Goal: Use online tool/utility: Utilize a website feature to perform a specific function

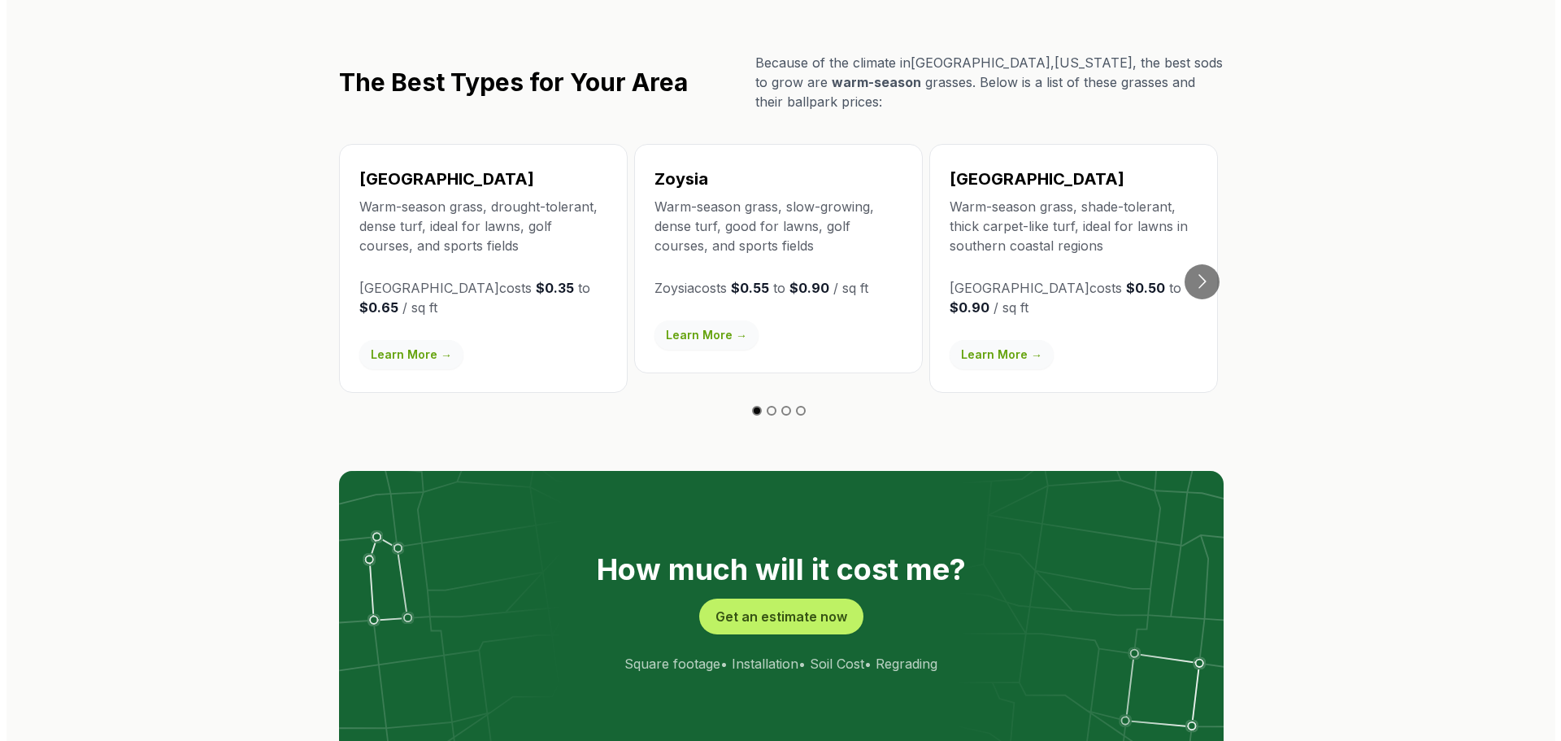
scroll to position [2988, 0]
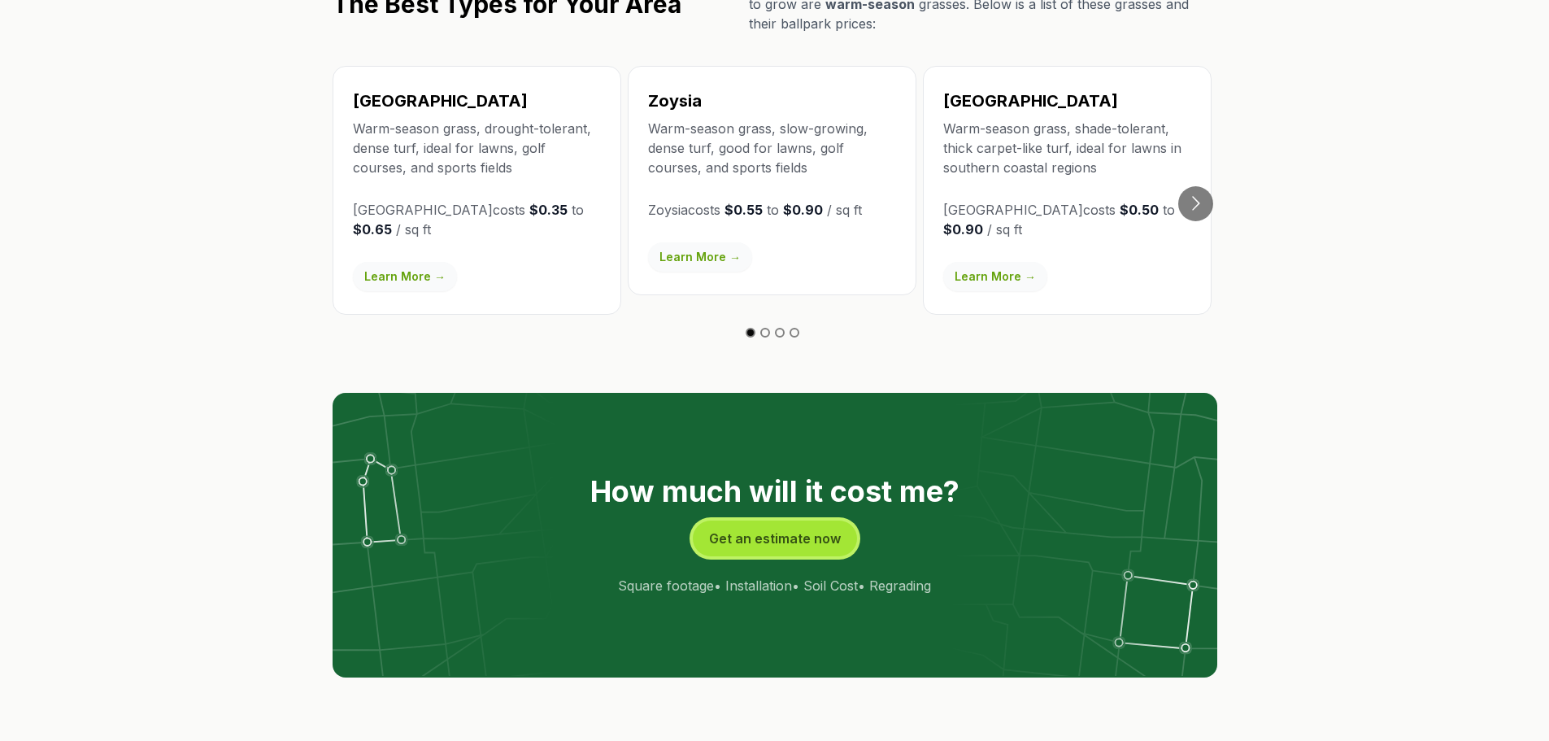
click at [763, 520] on button "Get an estimate now" at bounding box center [775, 538] width 164 height 36
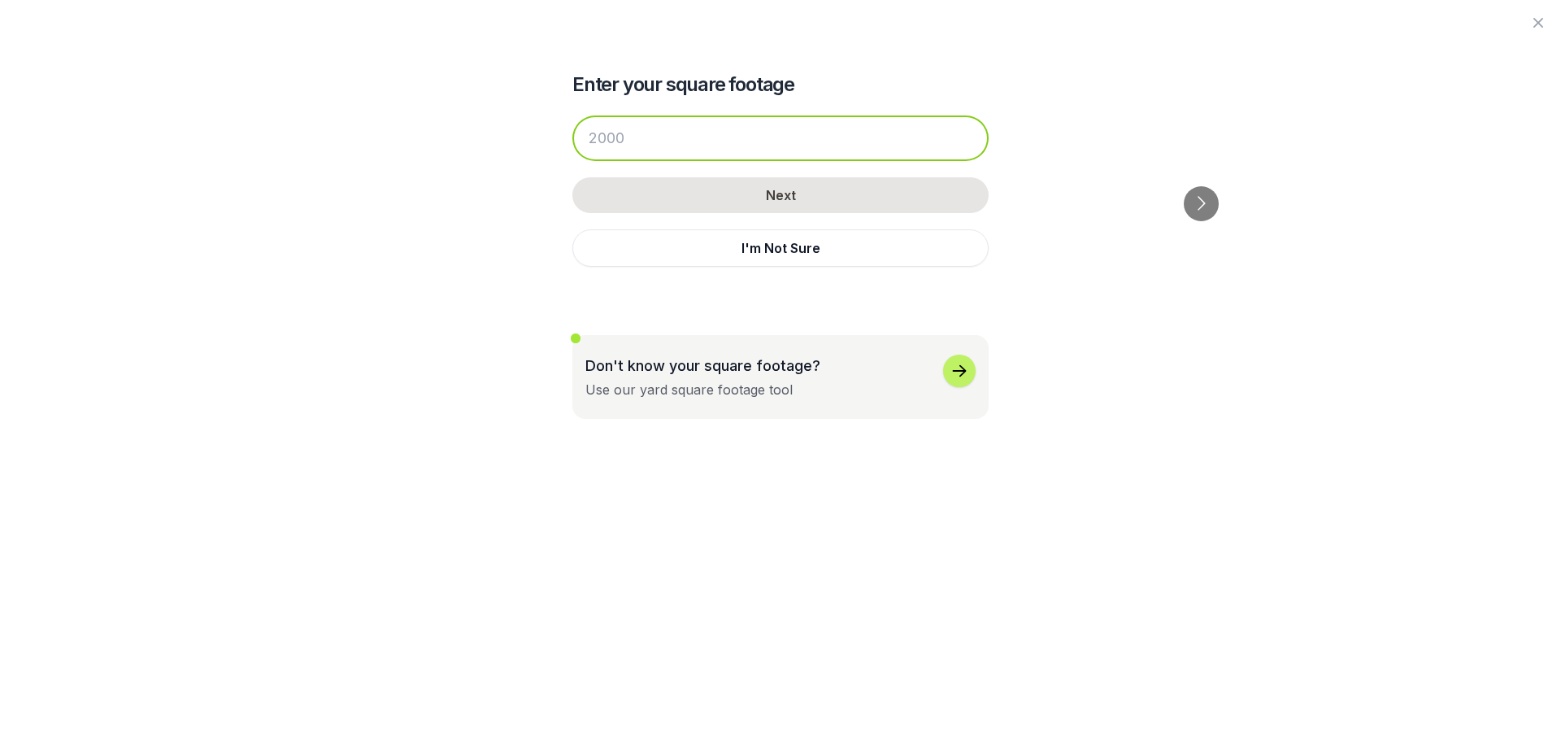
drag, startPoint x: 635, startPoint y: 134, endPoint x: 597, endPoint y: 136, distance: 38.2
click at [597, 136] on input "number" at bounding box center [780, 138] width 416 height 46
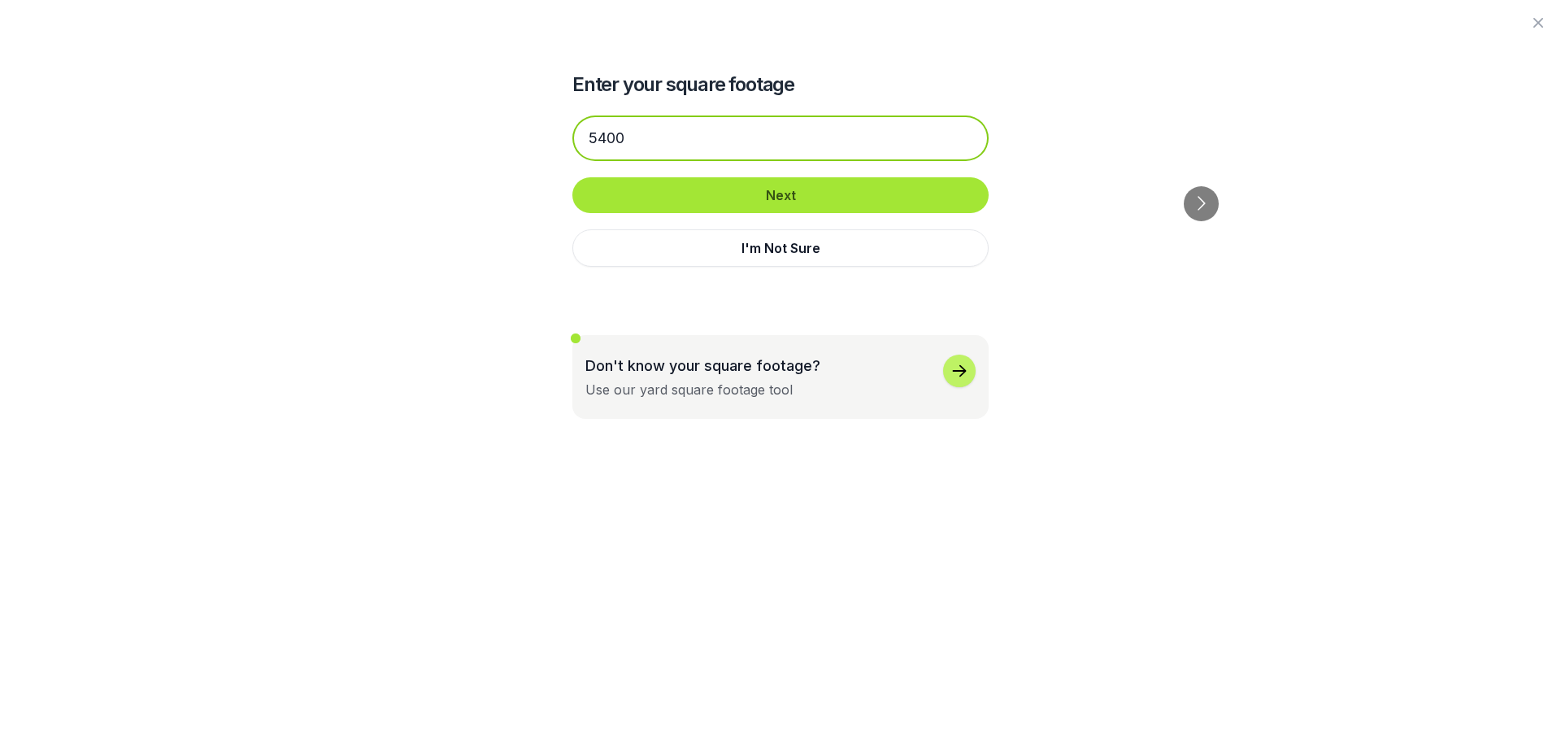
type input "5400"
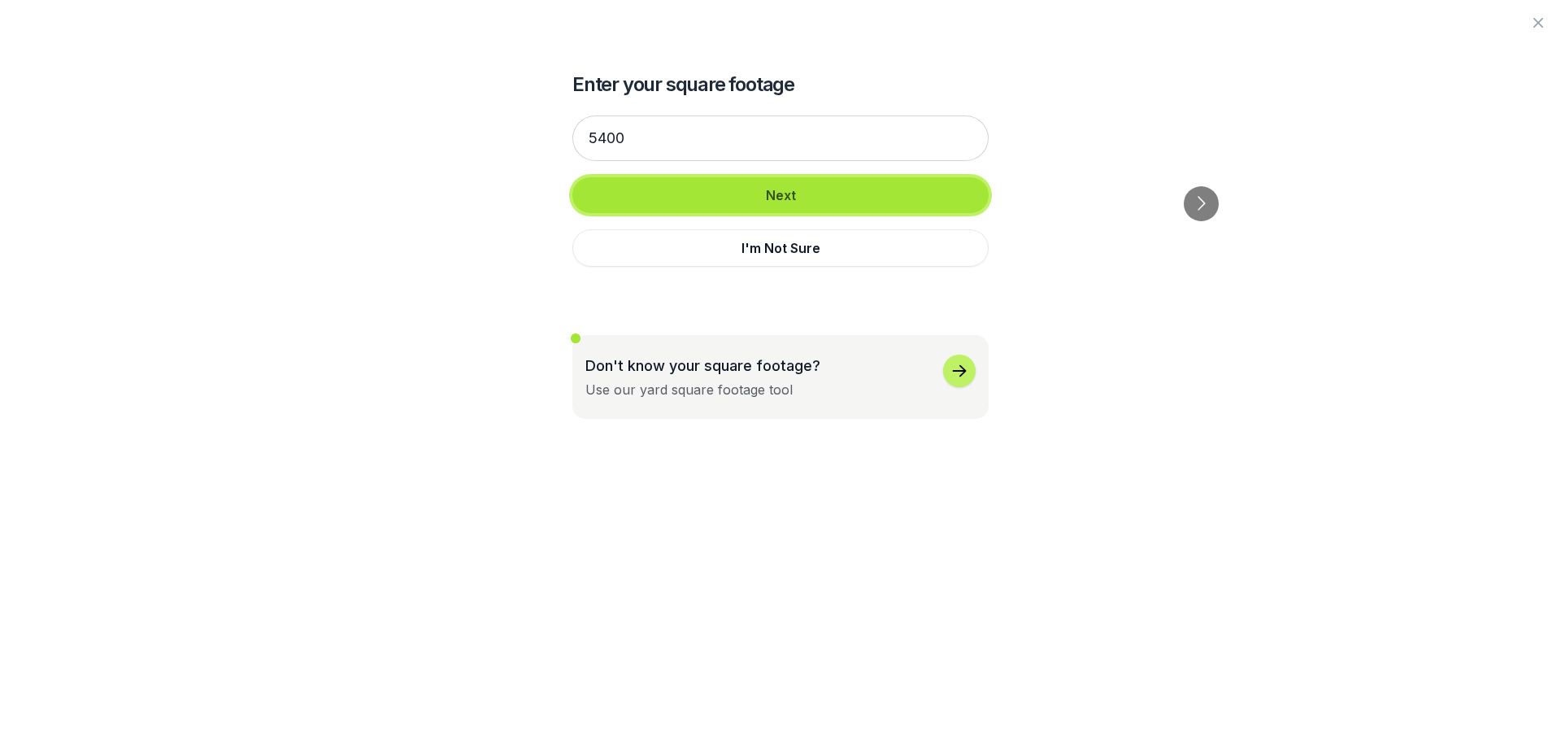
click at [785, 203] on button "Next" at bounding box center [780, 195] width 416 height 36
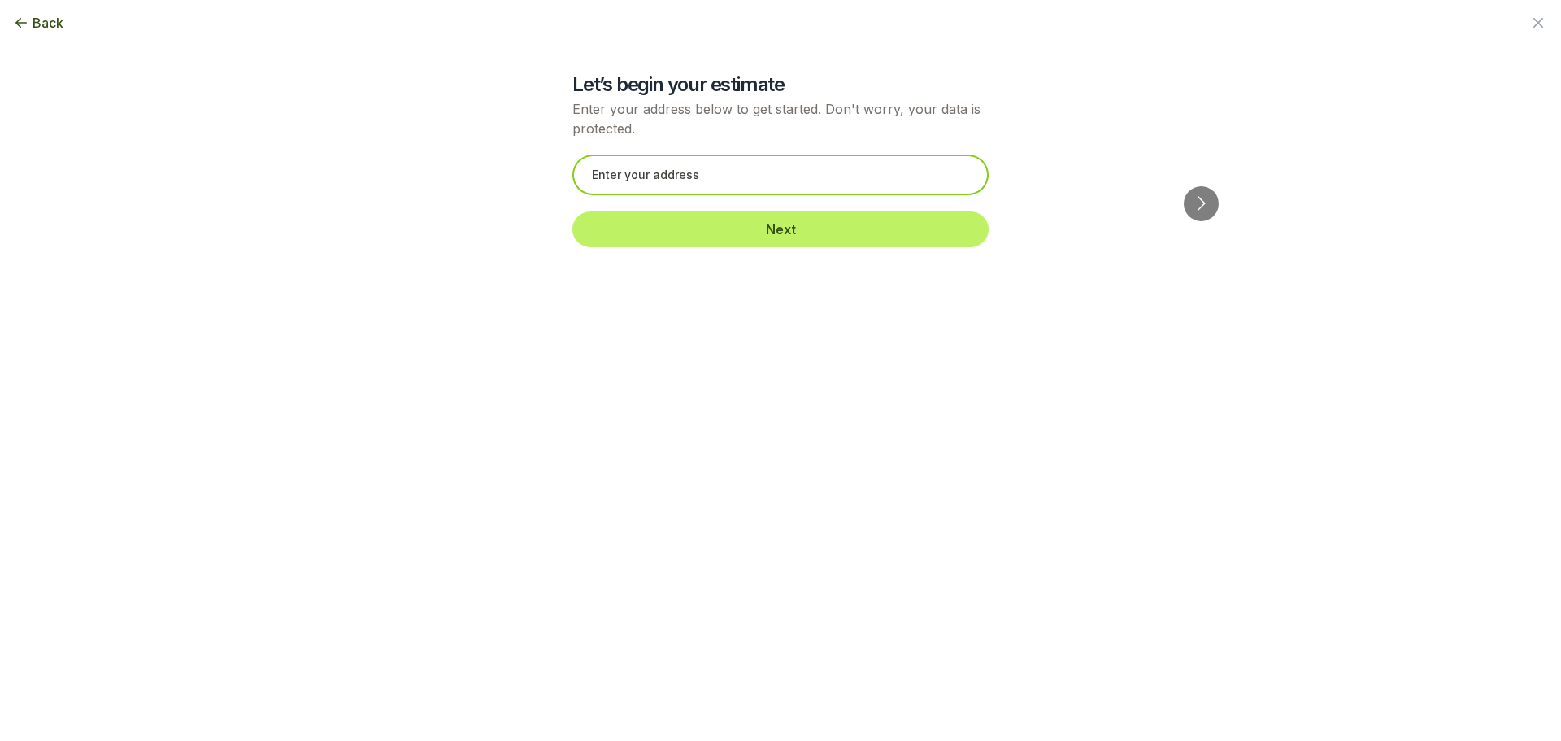
click at [633, 178] on input "text" at bounding box center [780, 174] width 416 height 41
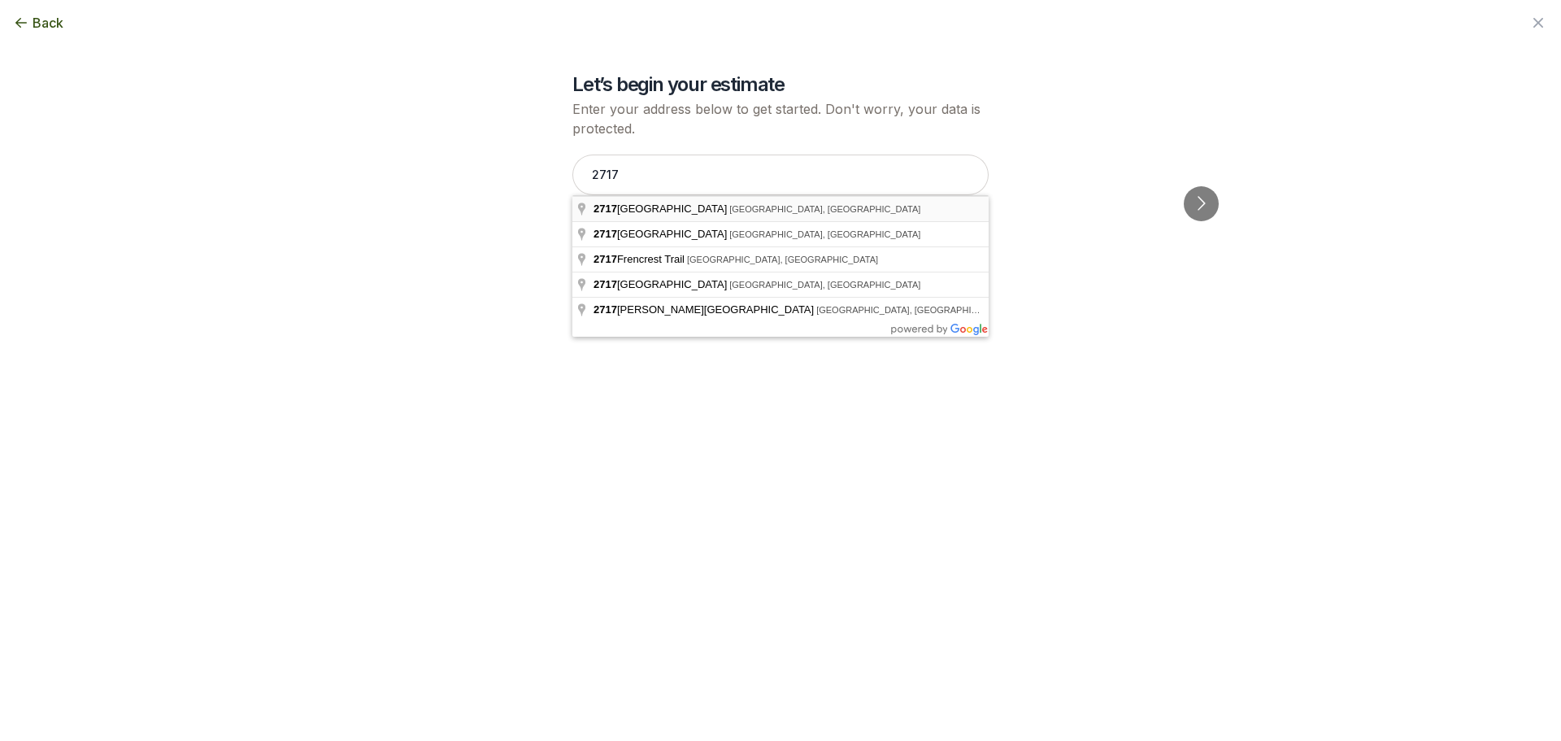
type input "[STREET_ADDRESS]"
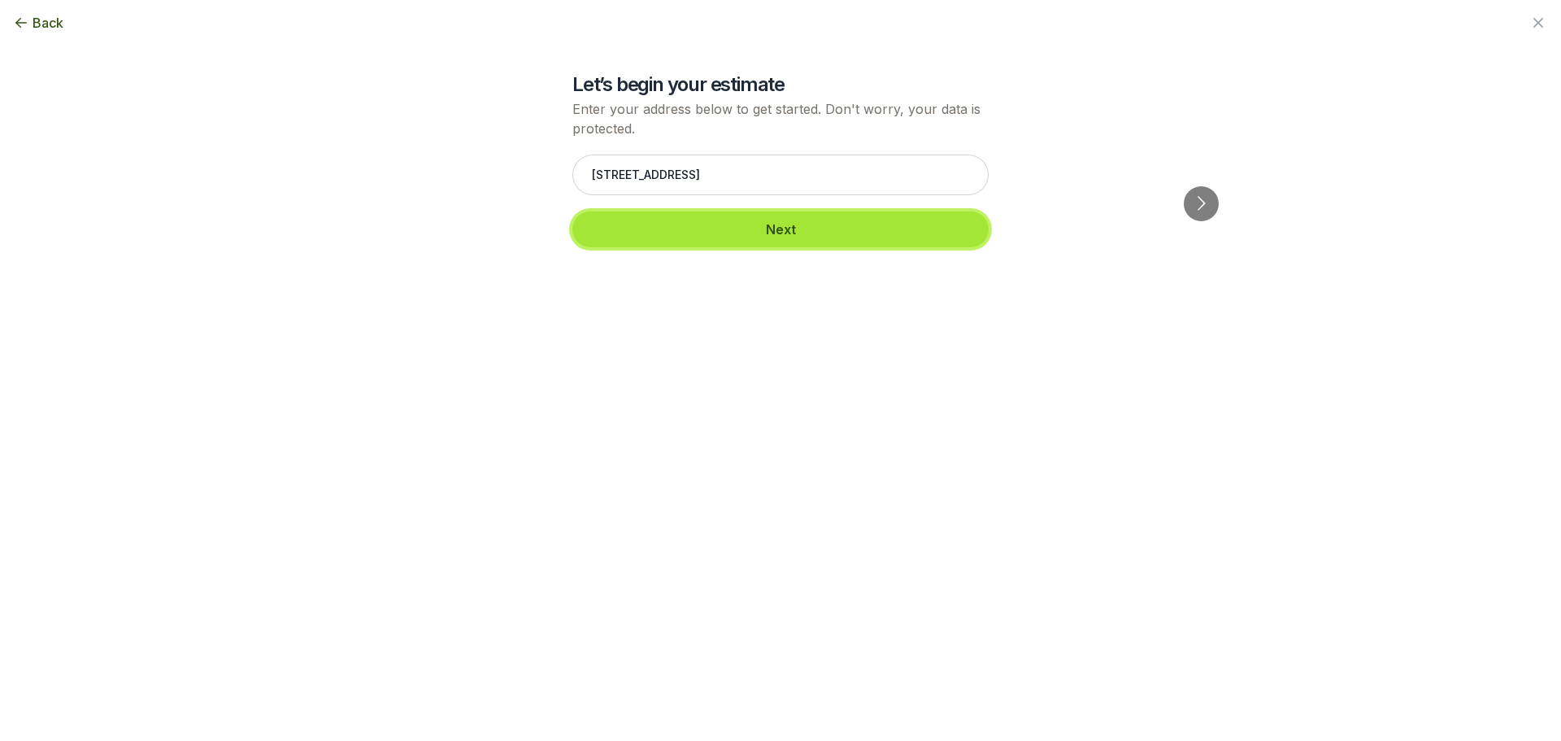
click at [785, 230] on button "Next" at bounding box center [780, 229] width 416 height 36
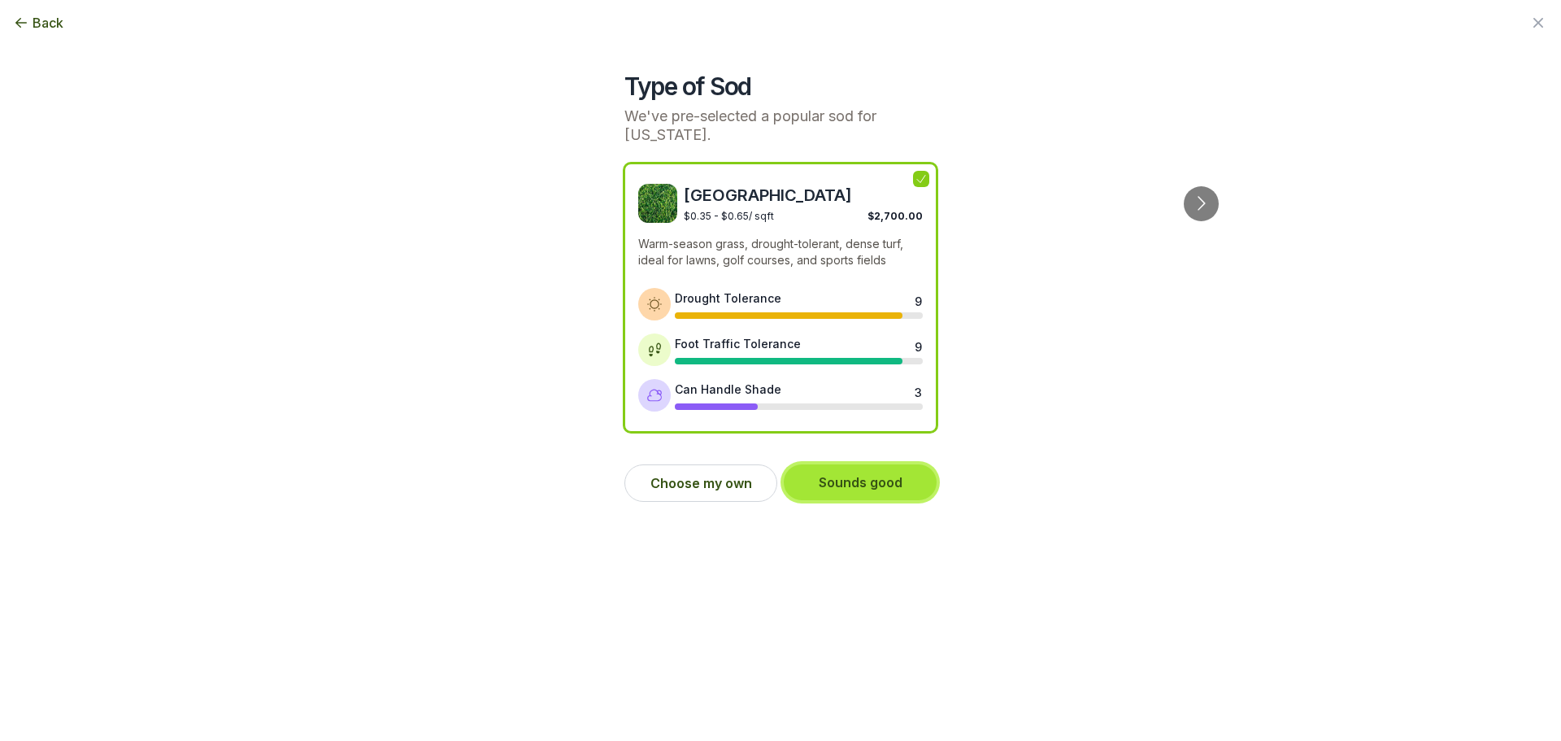
click at [840, 469] on button "Sounds good" at bounding box center [860, 482] width 153 height 36
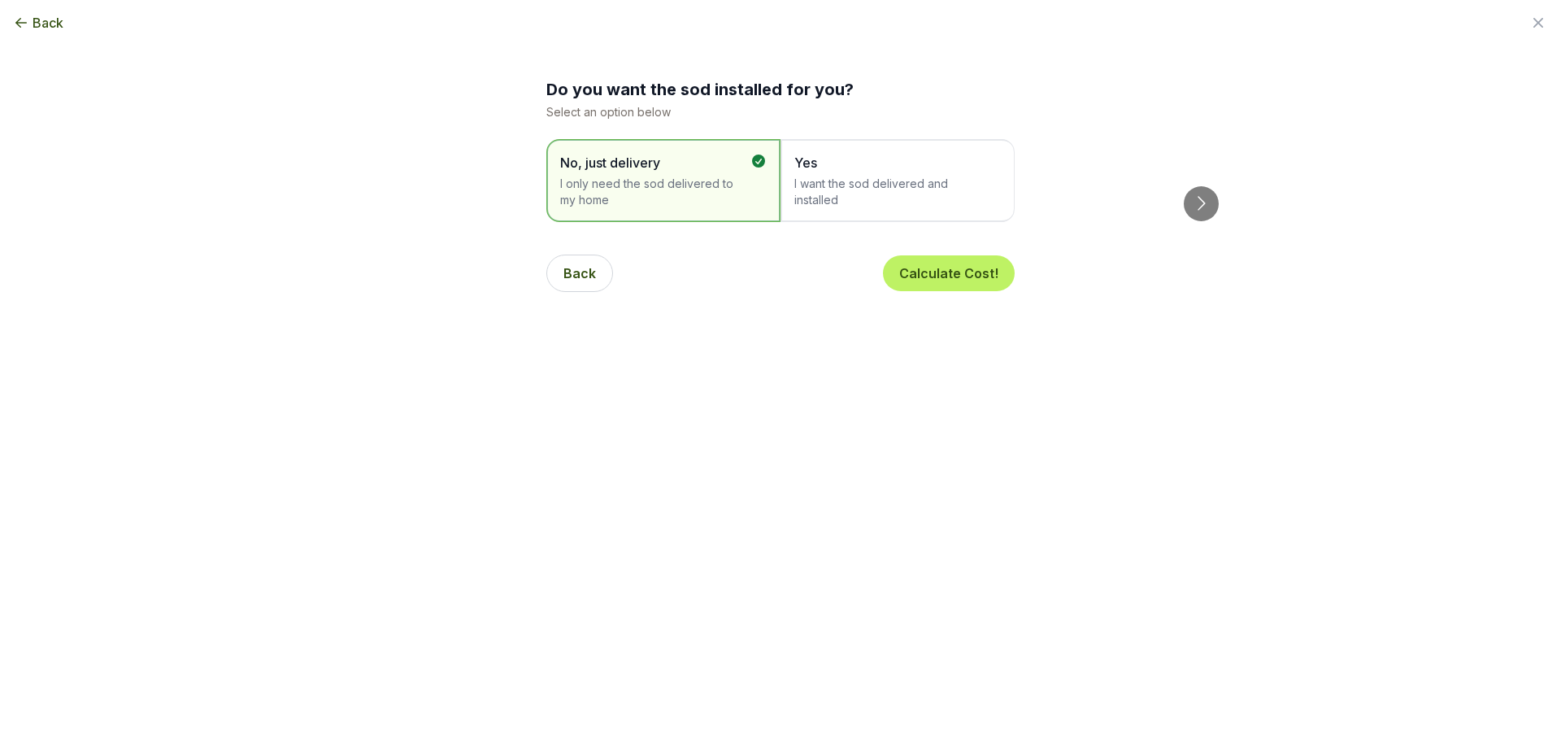
click at [876, 184] on span "I want the sod delivered and installed" at bounding box center [889, 192] width 190 height 33
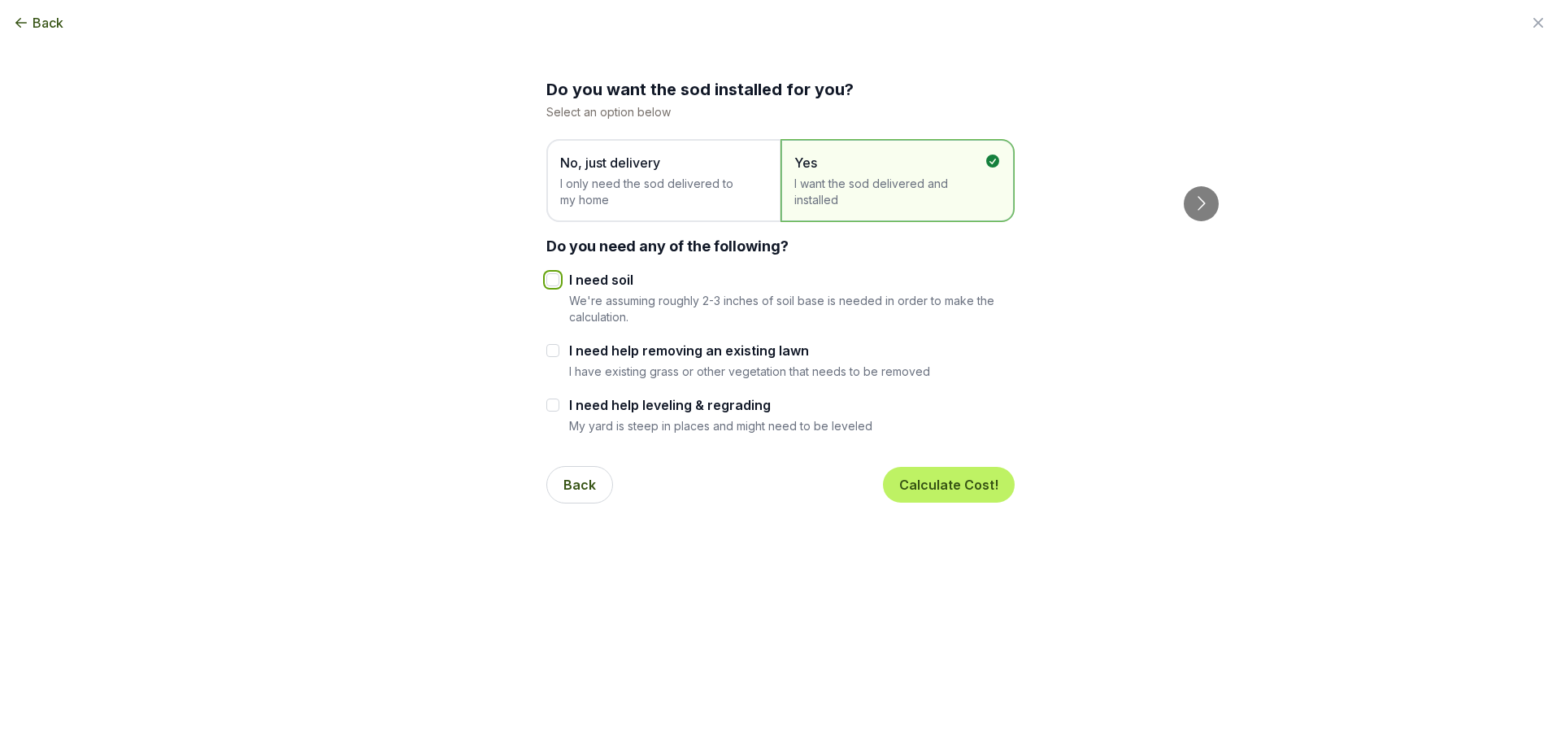
click at [552, 281] on input "I need soil" at bounding box center [552, 279] width 13 height 13
checkbox input "true"
click at [939, 487] on button "Calculate Cost!" at bounding box center [949, 485] width 132 height 36
